Goal: Task Accomplishment & Management: Use online tool/utility

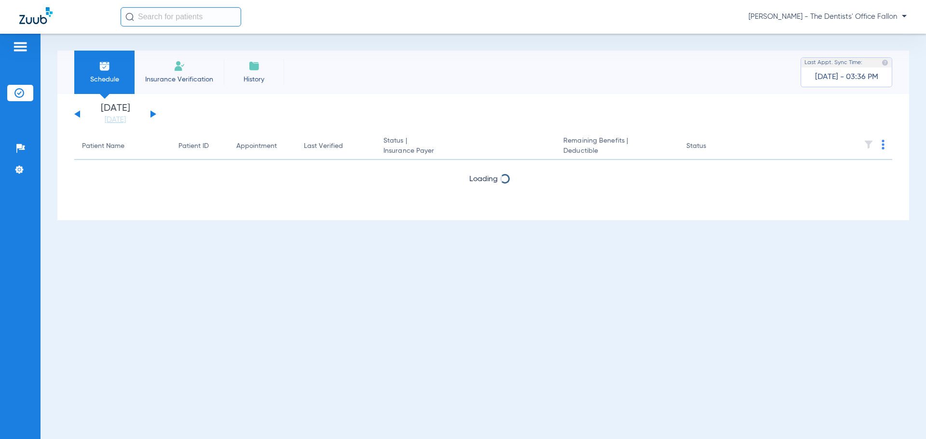
click at [152, 113] on button at bounding box center [153, 113] width 6 height 7
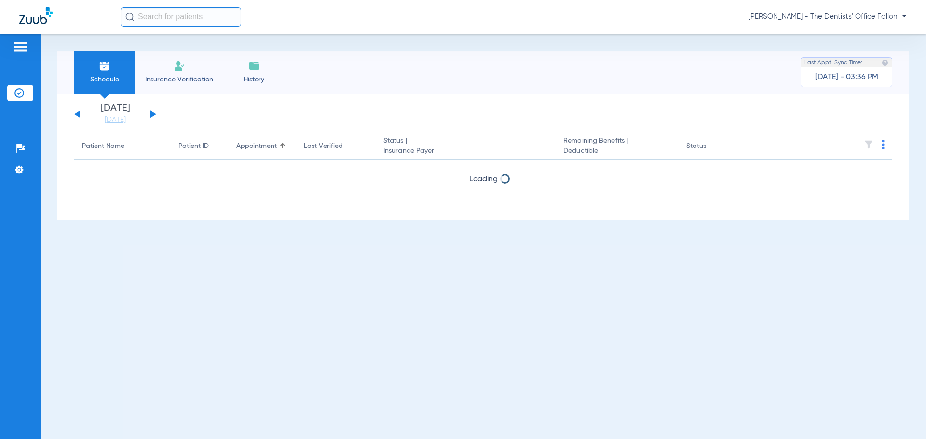
click at [152, 113] on button at bounding box center [153, 113] width 6 height 7
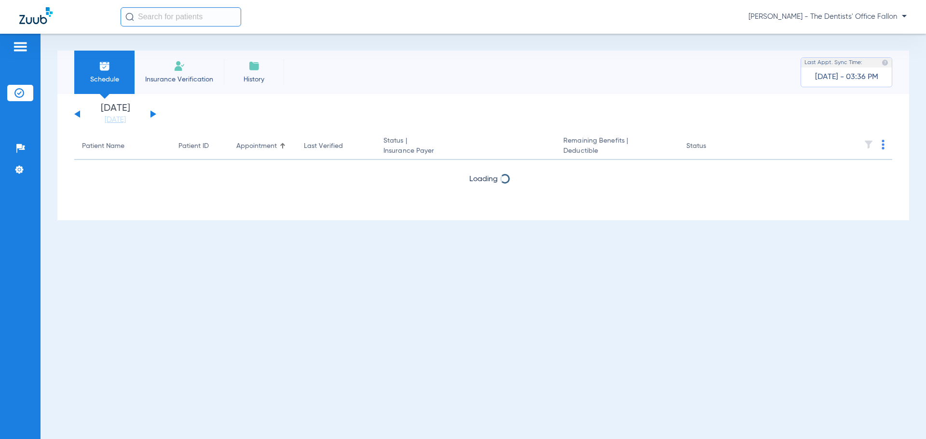
click at [152, 113] on button at bounding box center [153, 113] width 6 height 7
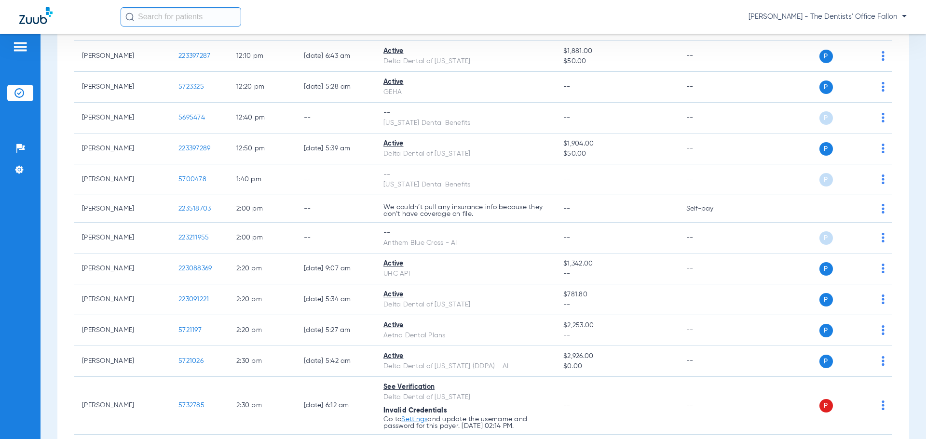
scroll to position [1350, 0]
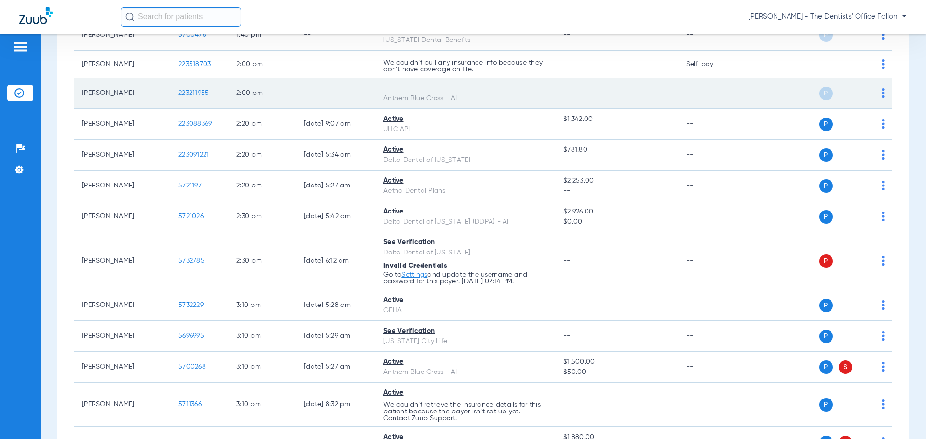
click at [881, 93] on img at bounding box center [882, 93] width 3 height 10
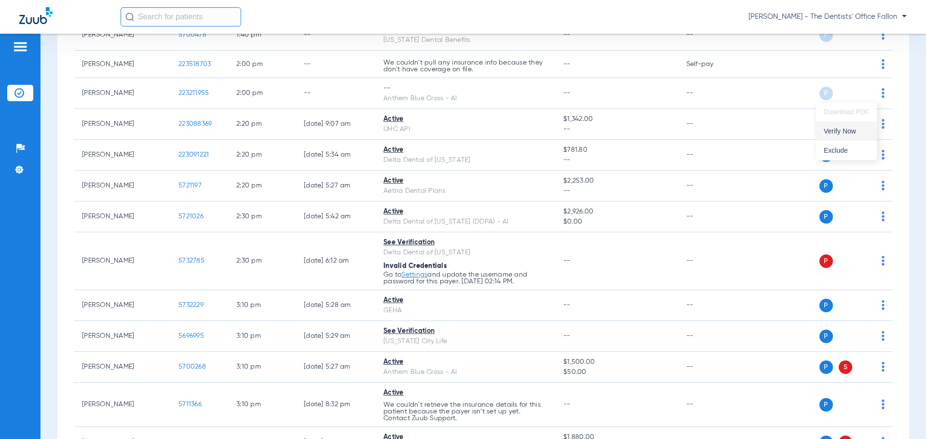
click at [854, 129] on span "Verify Now" at bounding box center [846, 131] width 45 height 7
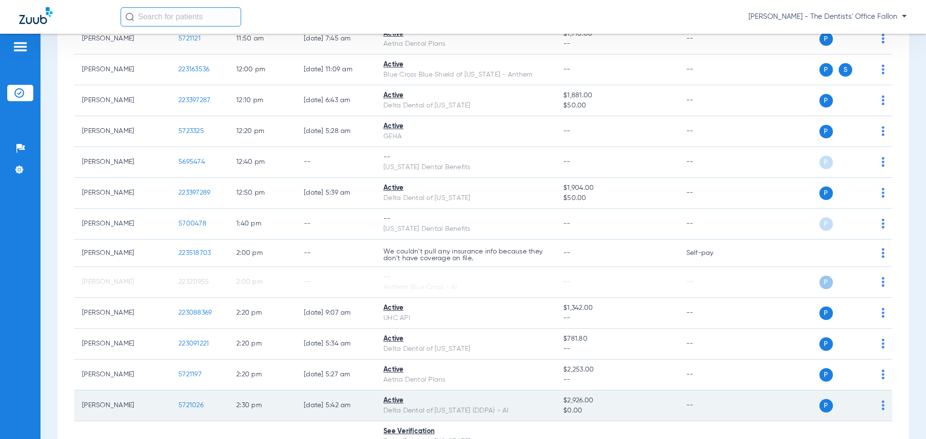
scroll to position [1157, 0]
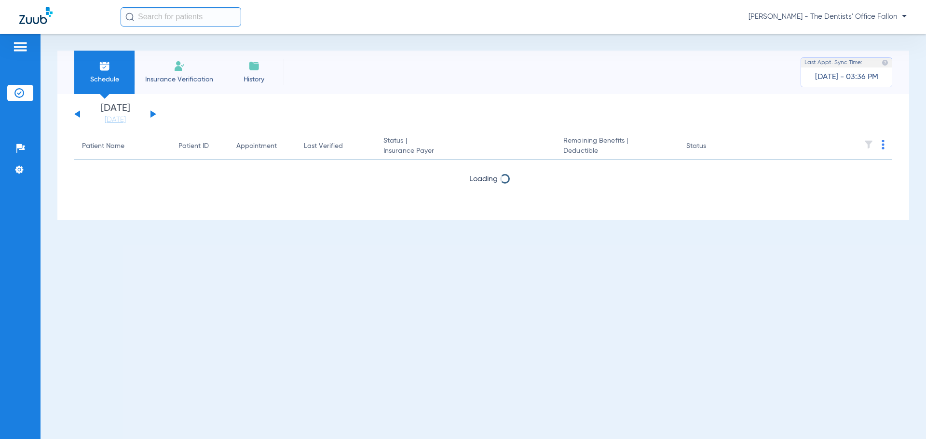
click at [155, 115] on button at bounding box center [153, 113] width 6 height 7
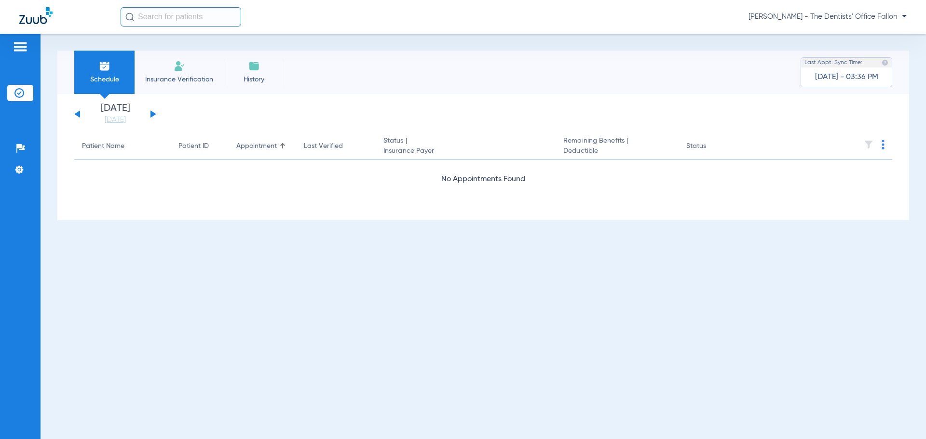
click at [155, 115] on button at bounding box center [153, 113] width 6 height 7
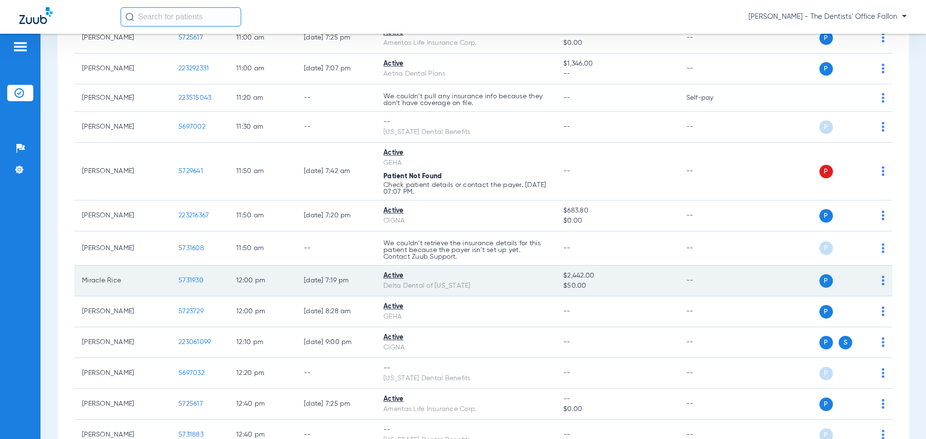
scroll to position [1157, 0]
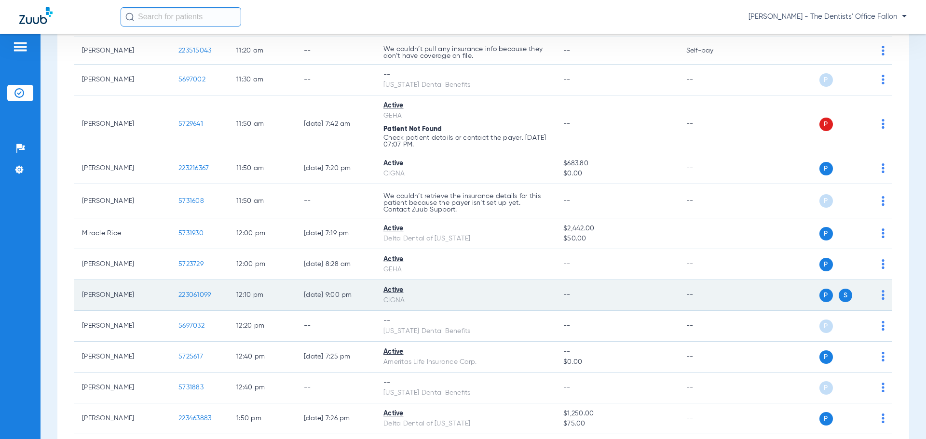
click at [881, 296] on img at bounding box center [882, 295] width 3 height 10
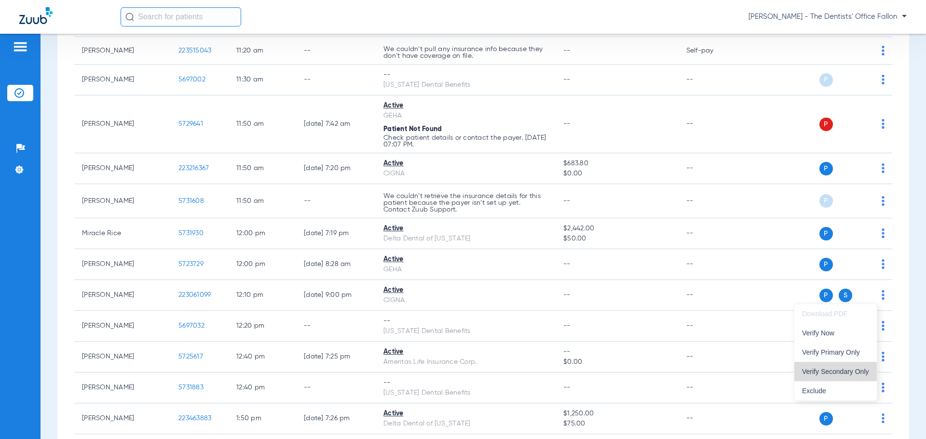
click at [854, 375] on span "Verify Secondary Only" at bounding box center [835, 371] width 67 height 7
